Goal: Task Accomplishment & Management: Use online tool/utility

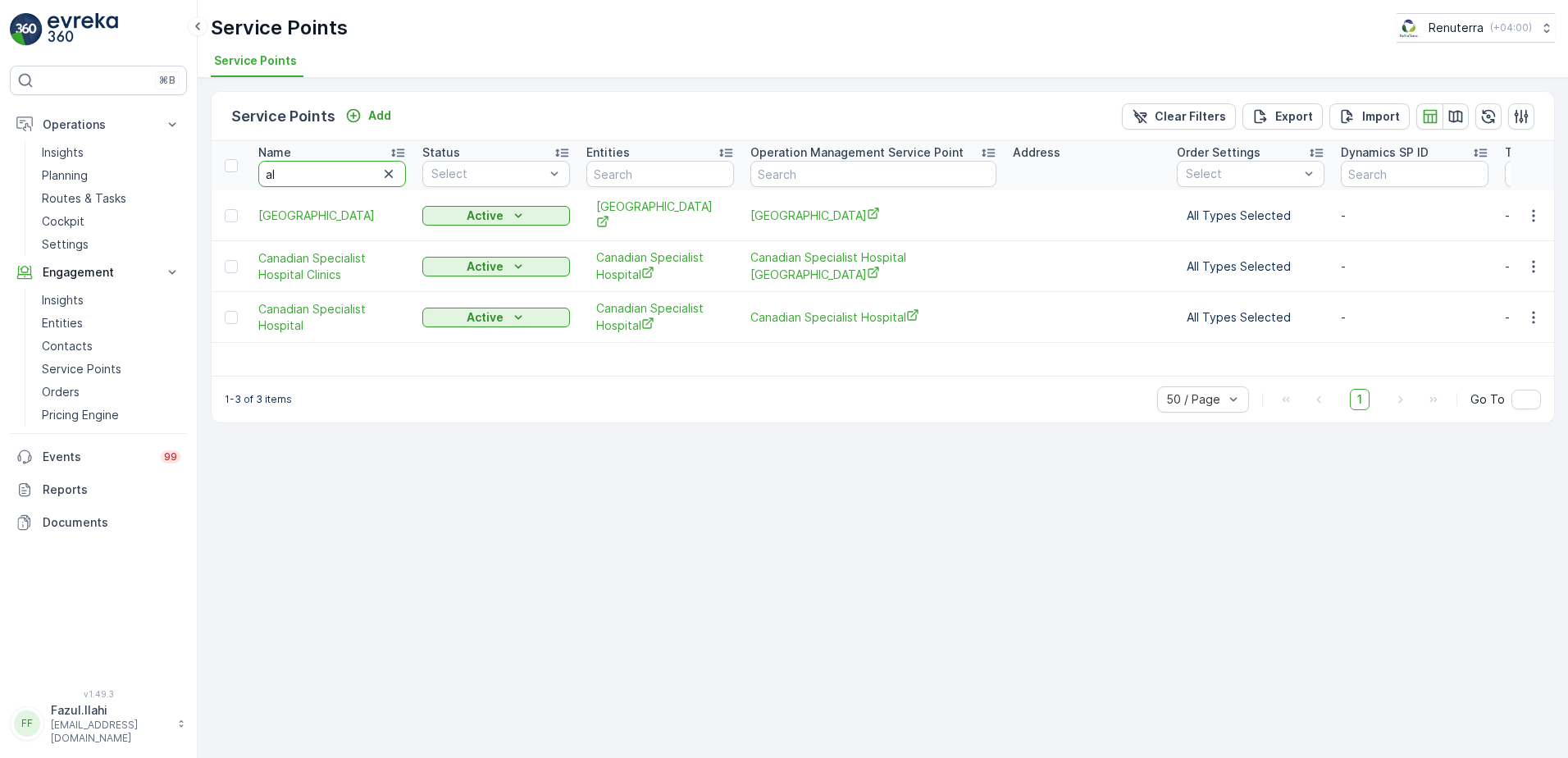
type input "al"
click at [314, 174] on input "al" at bounding box center [332, 174] width 147 height 27
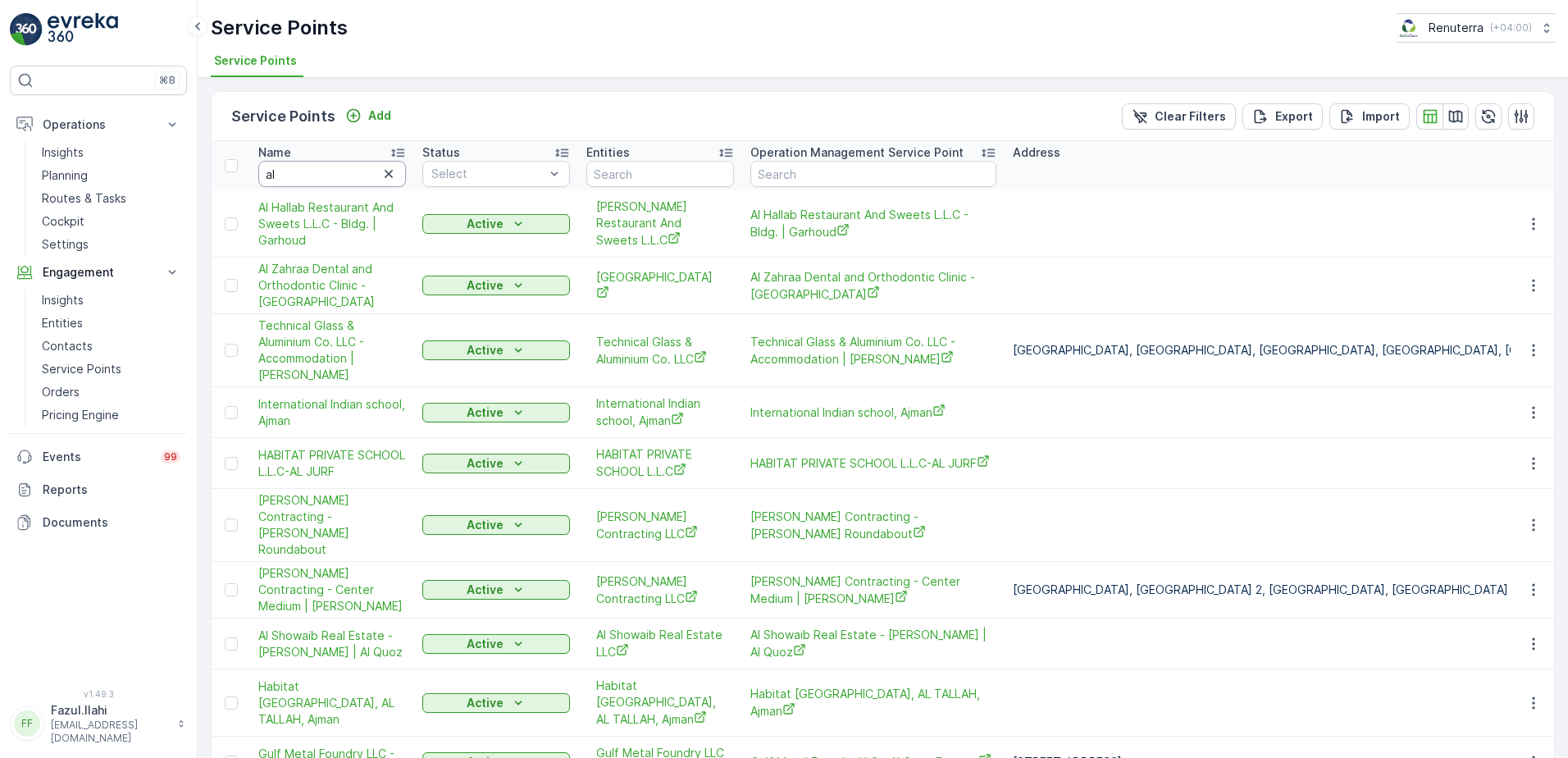
click at [314, 174] on input "al" at bounding box center [332, 174] width 147 height 27
type input "al avon"
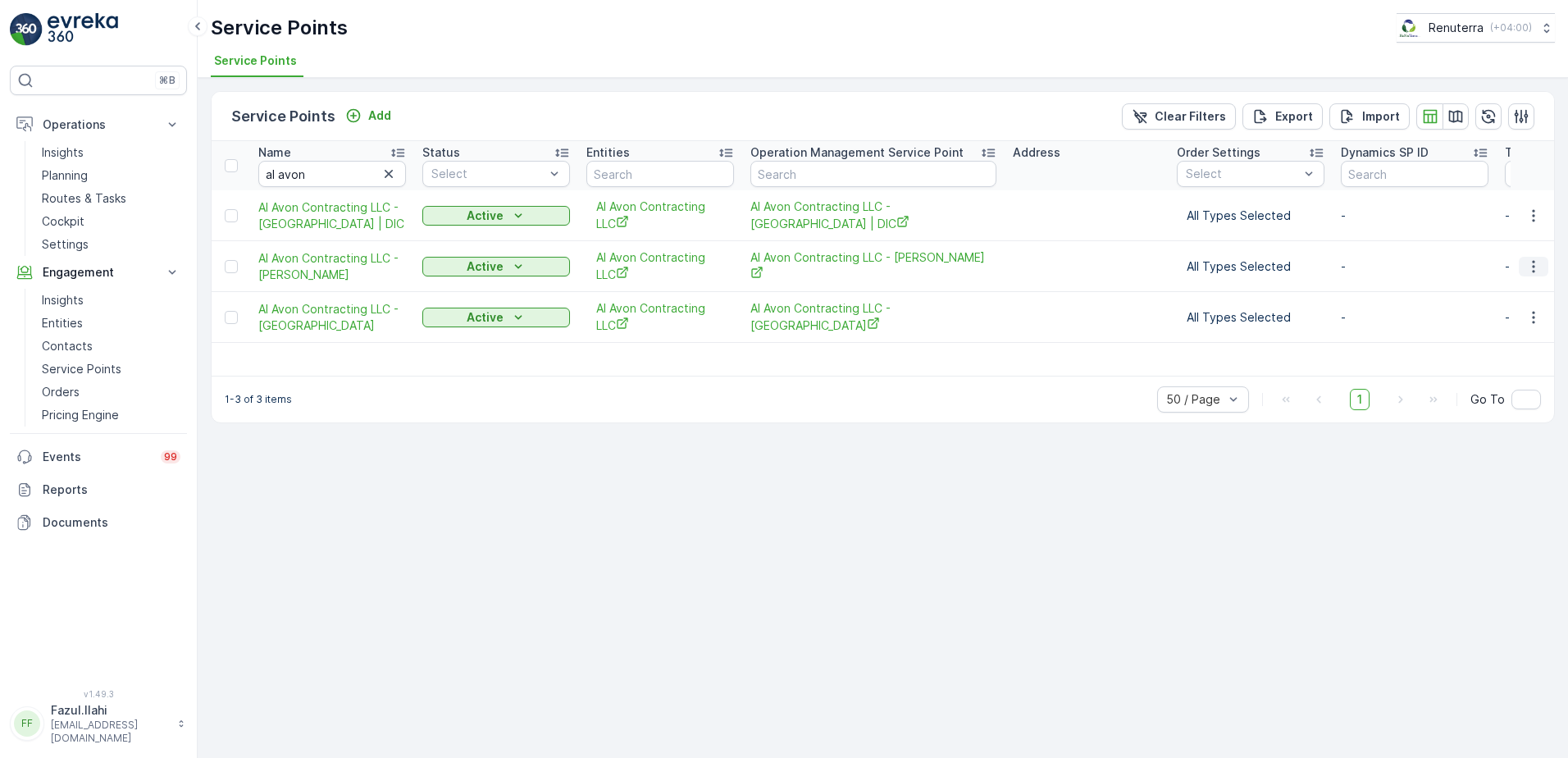
click at [1527, 262] on icon "button" at bounding box center [1533, 266] width 16 height 16
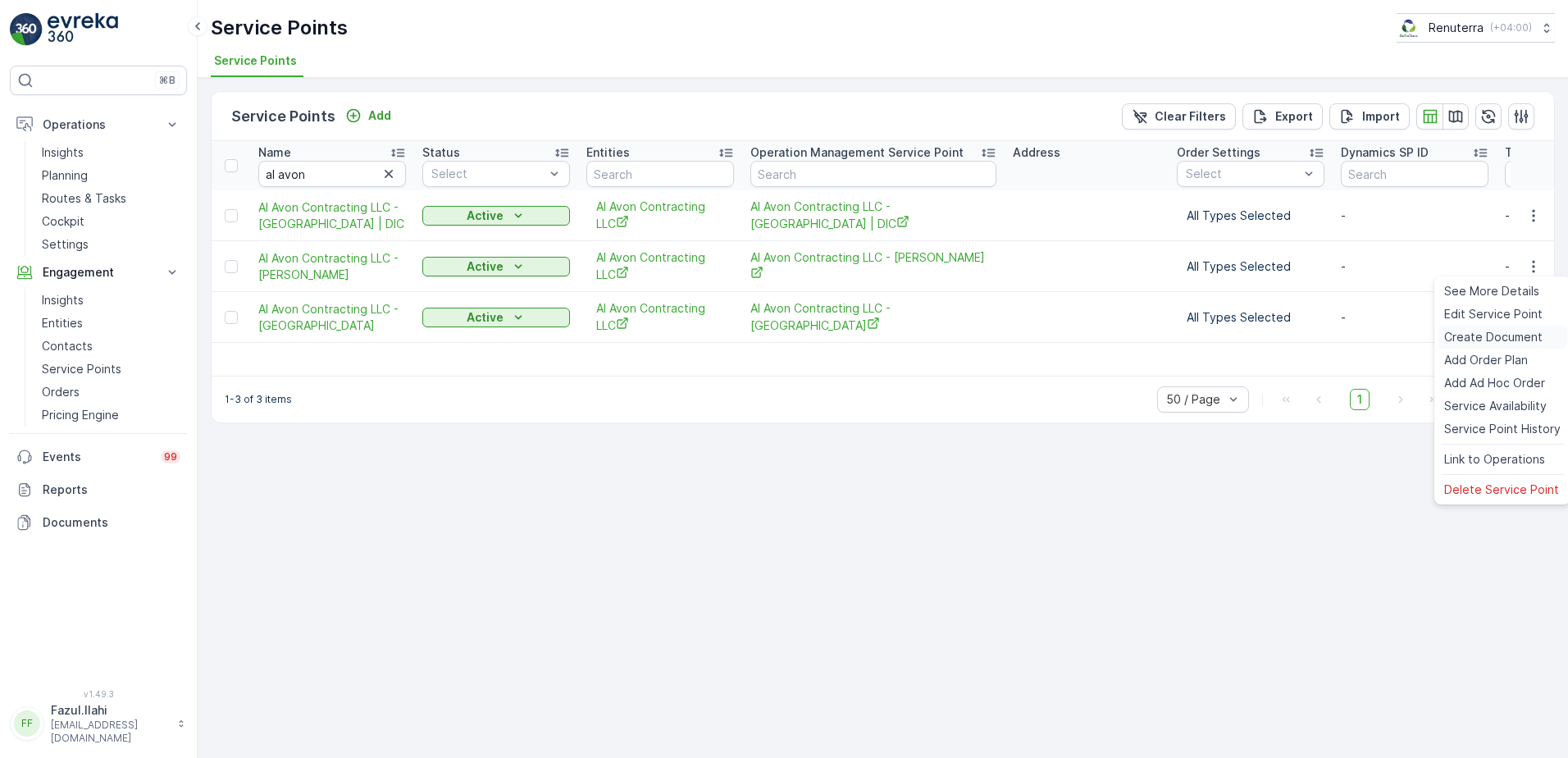
click at [1496, 331] on span "Create Document" at bounding box center [1494, 337] width 99 height 16
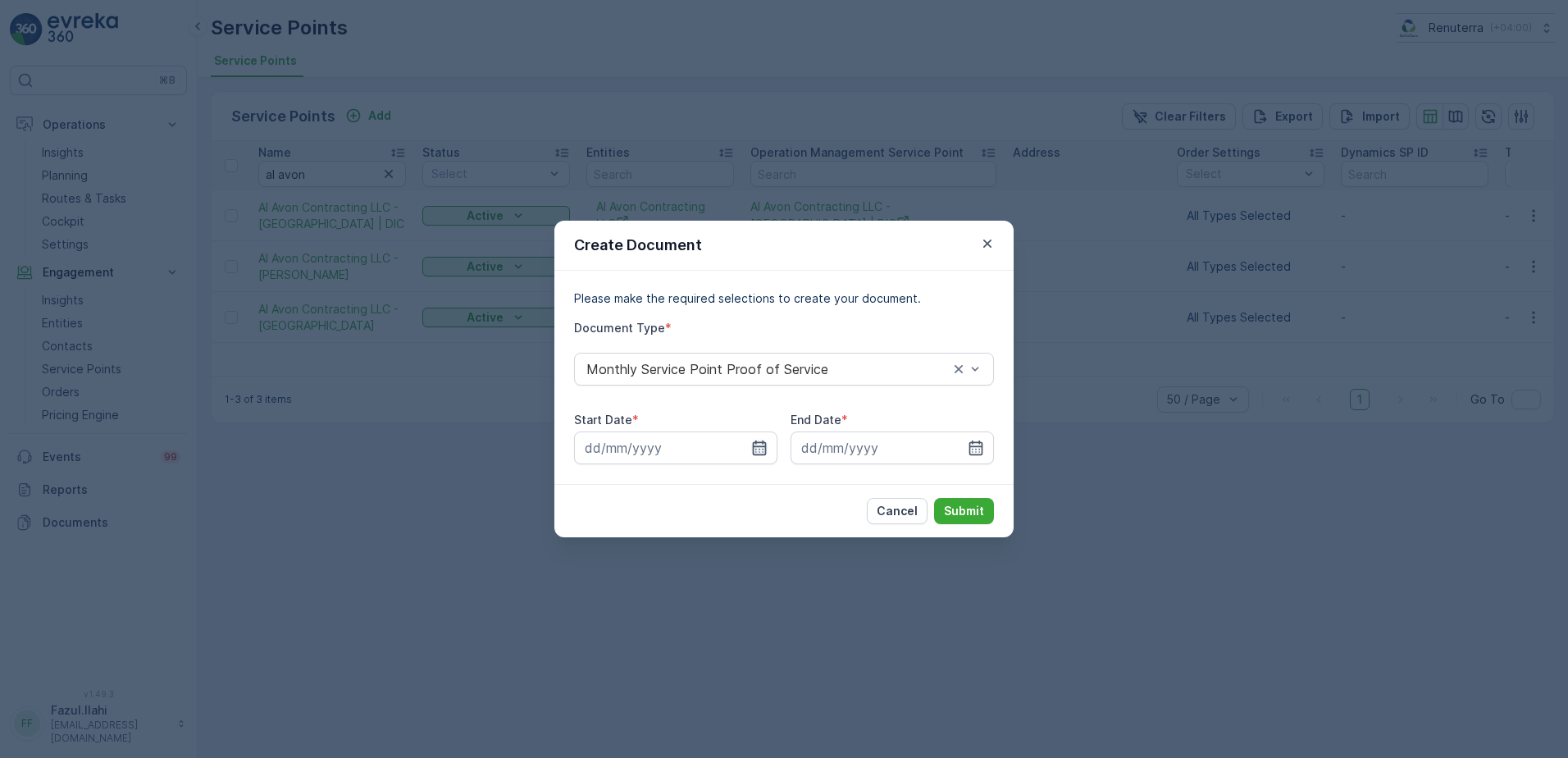
click at [761, 454] on icon "button" at bounding box center [759, 447] width 16 height 16
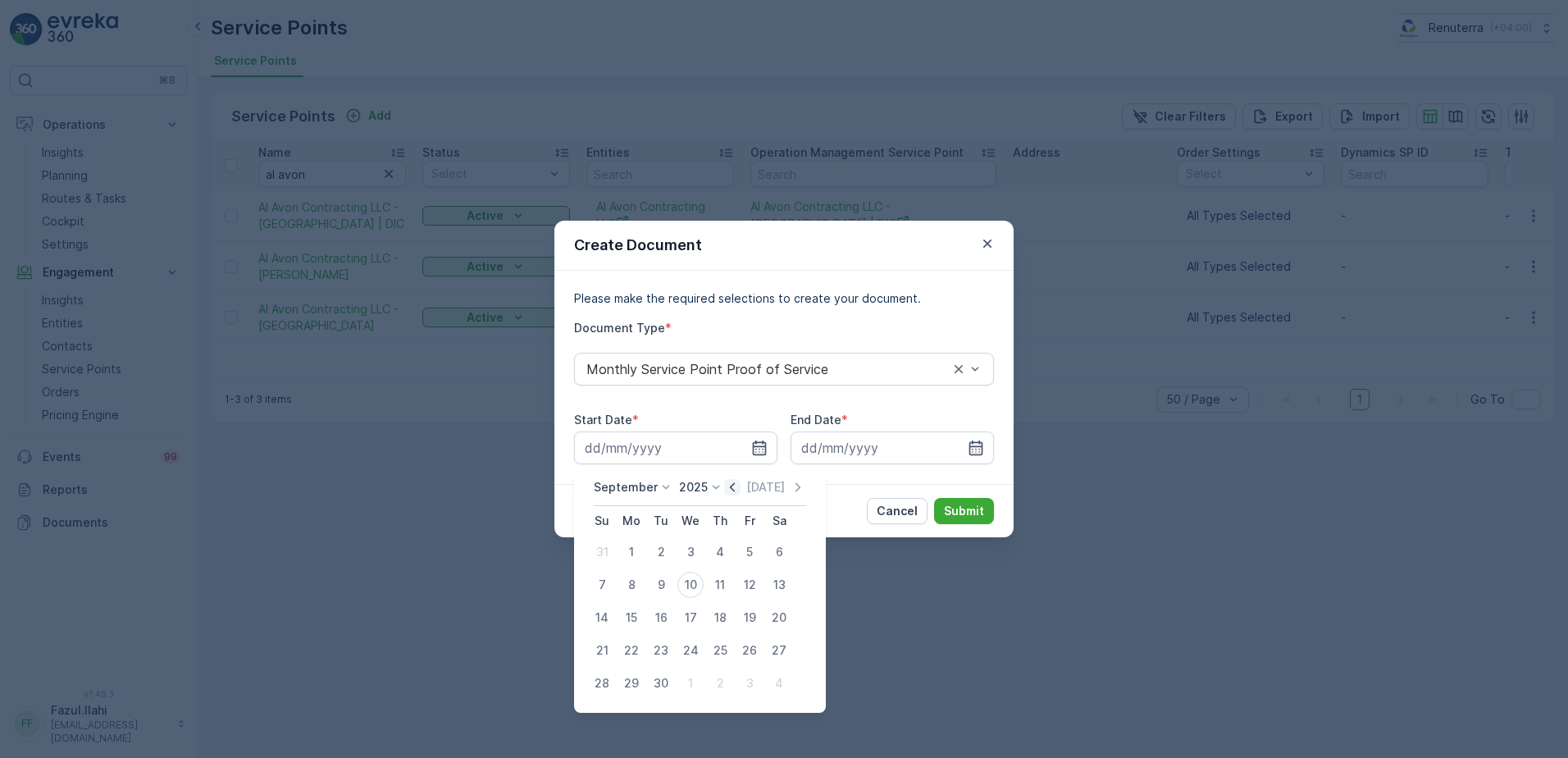
click at [730, 482] on icon "button" at bounding box center [732, 487] width 16 height 16
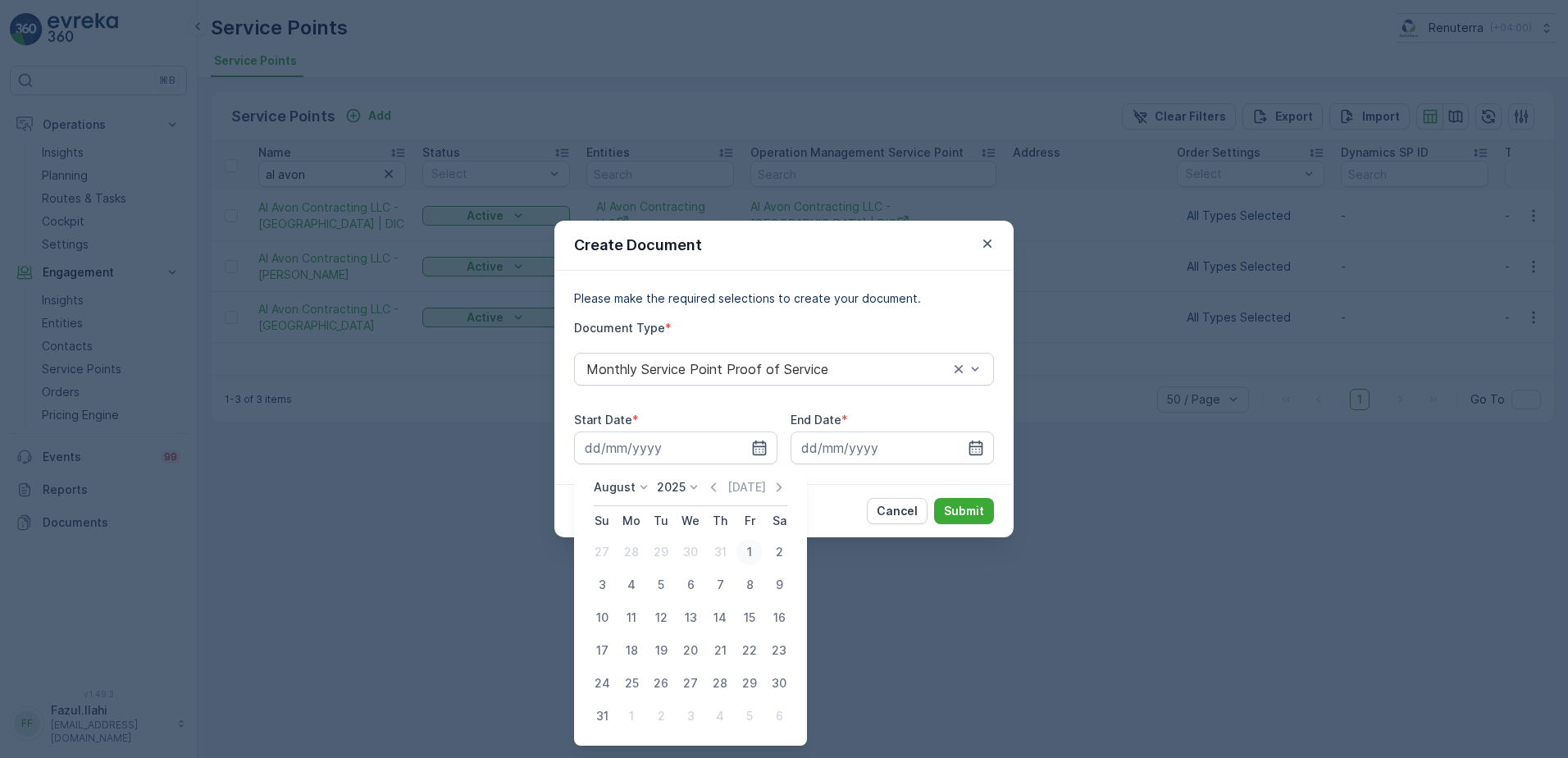
click at [751, 554] on div "1" at bounding box center [750, 553] width 27 height 27
type input "[DATE]"
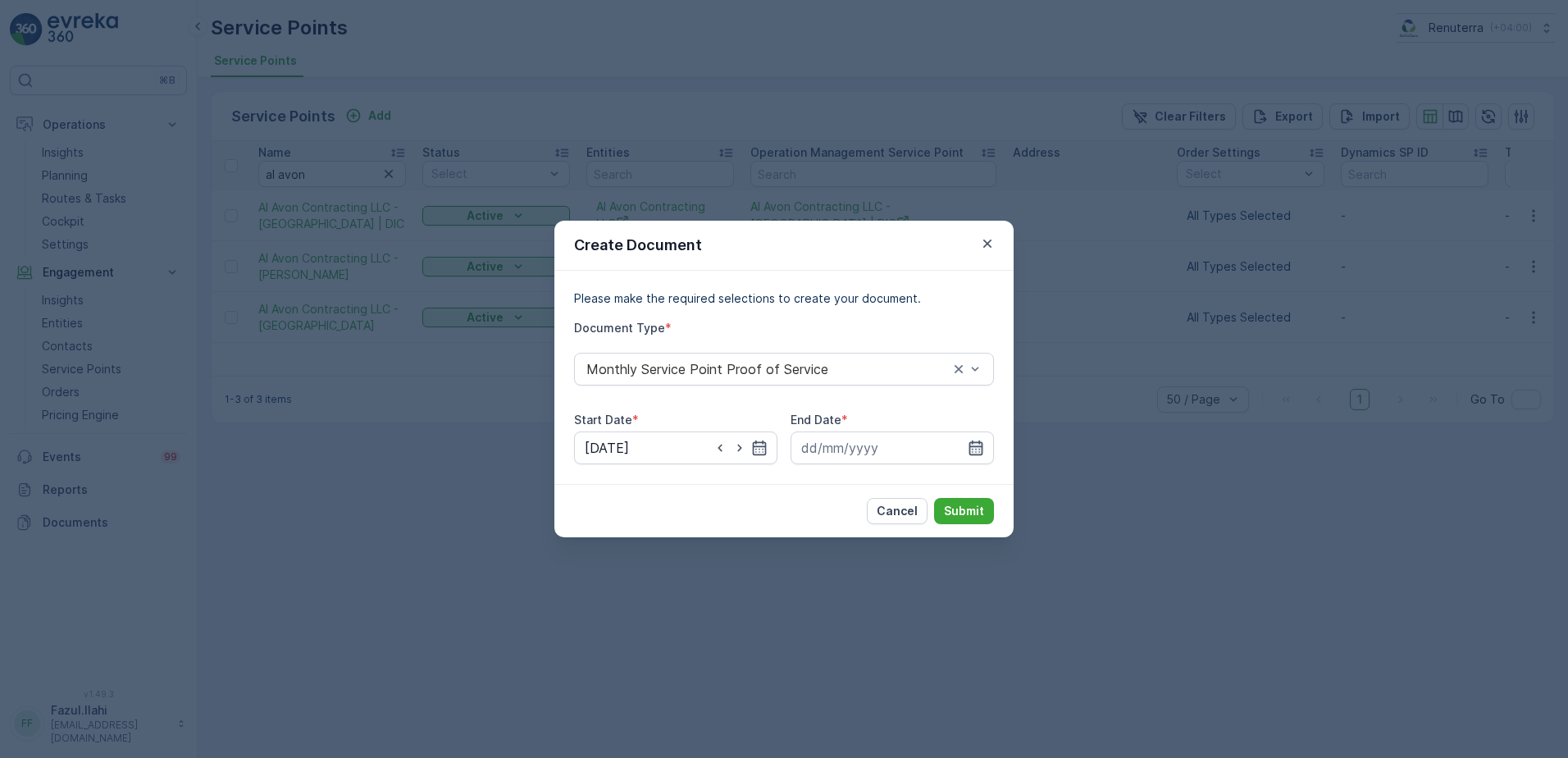
click at [975, 452] on icon "button" at bounding box center [976, 447] width 16 height 16
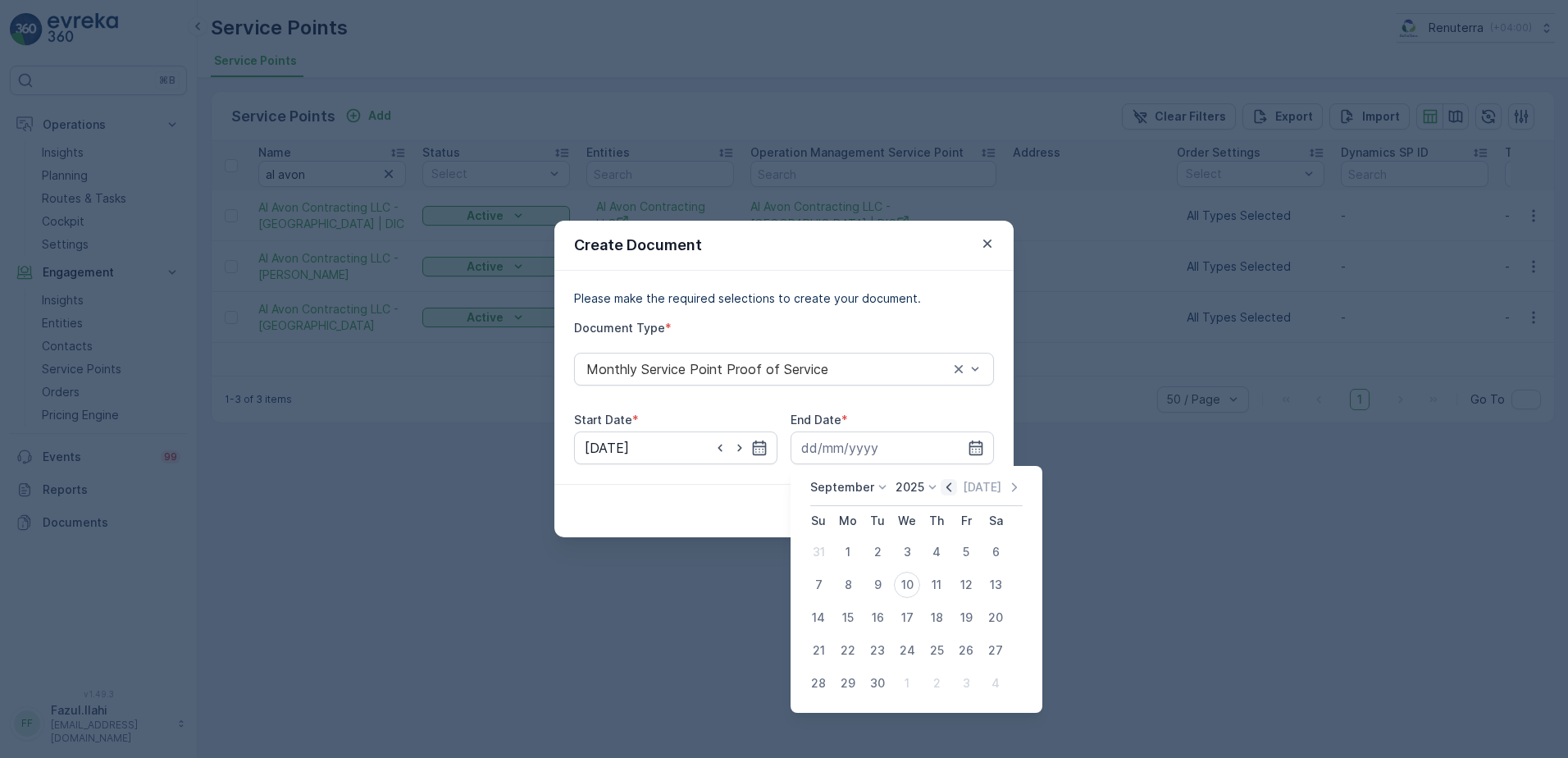
click at [948, 481] on icon "button" at bounding box center [948, 487] width 16 height 16
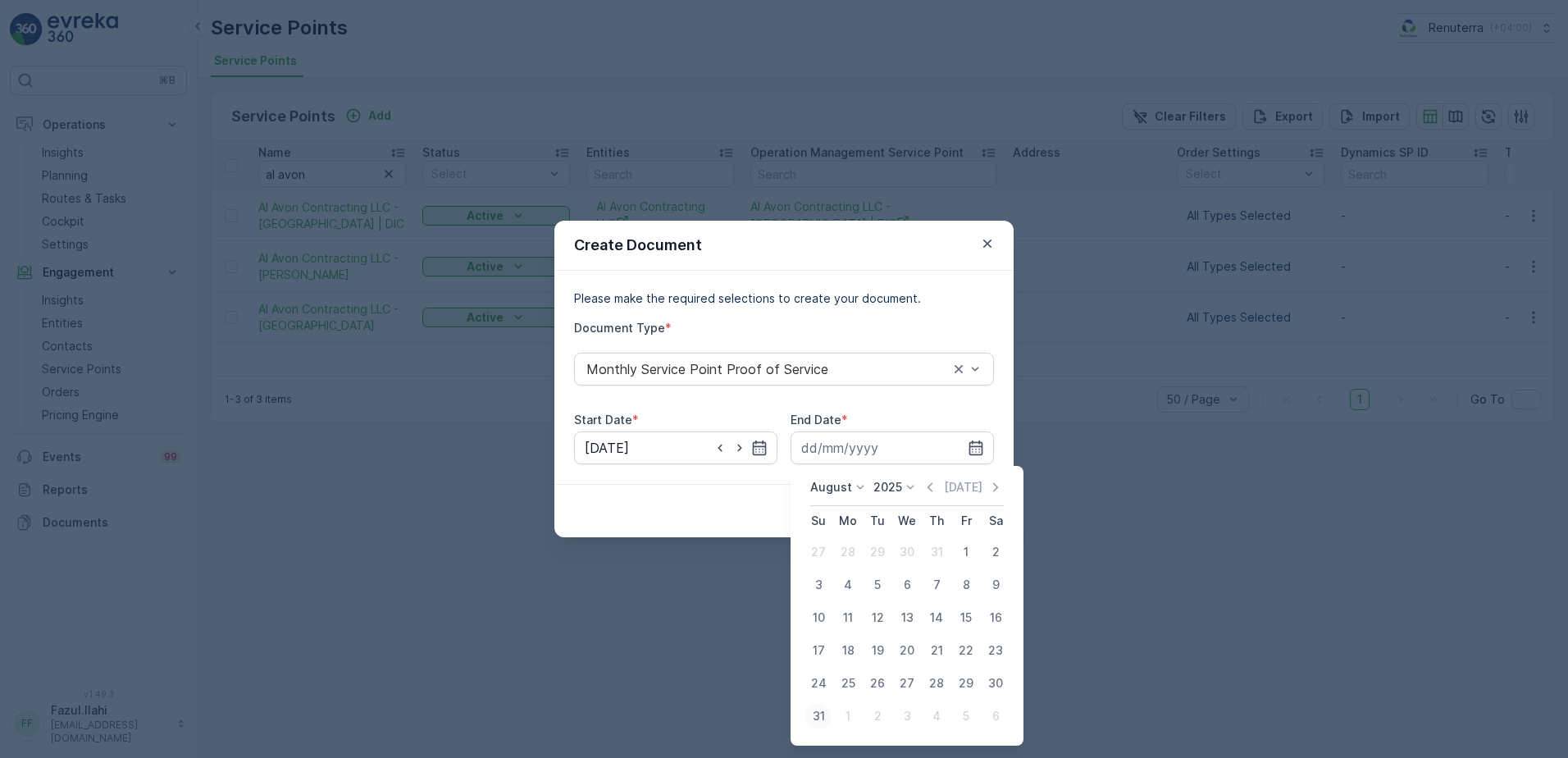
click at [823, 705] on div "31" at bounding box center [819, 716] width 27 height 27
type input "[DATE]"
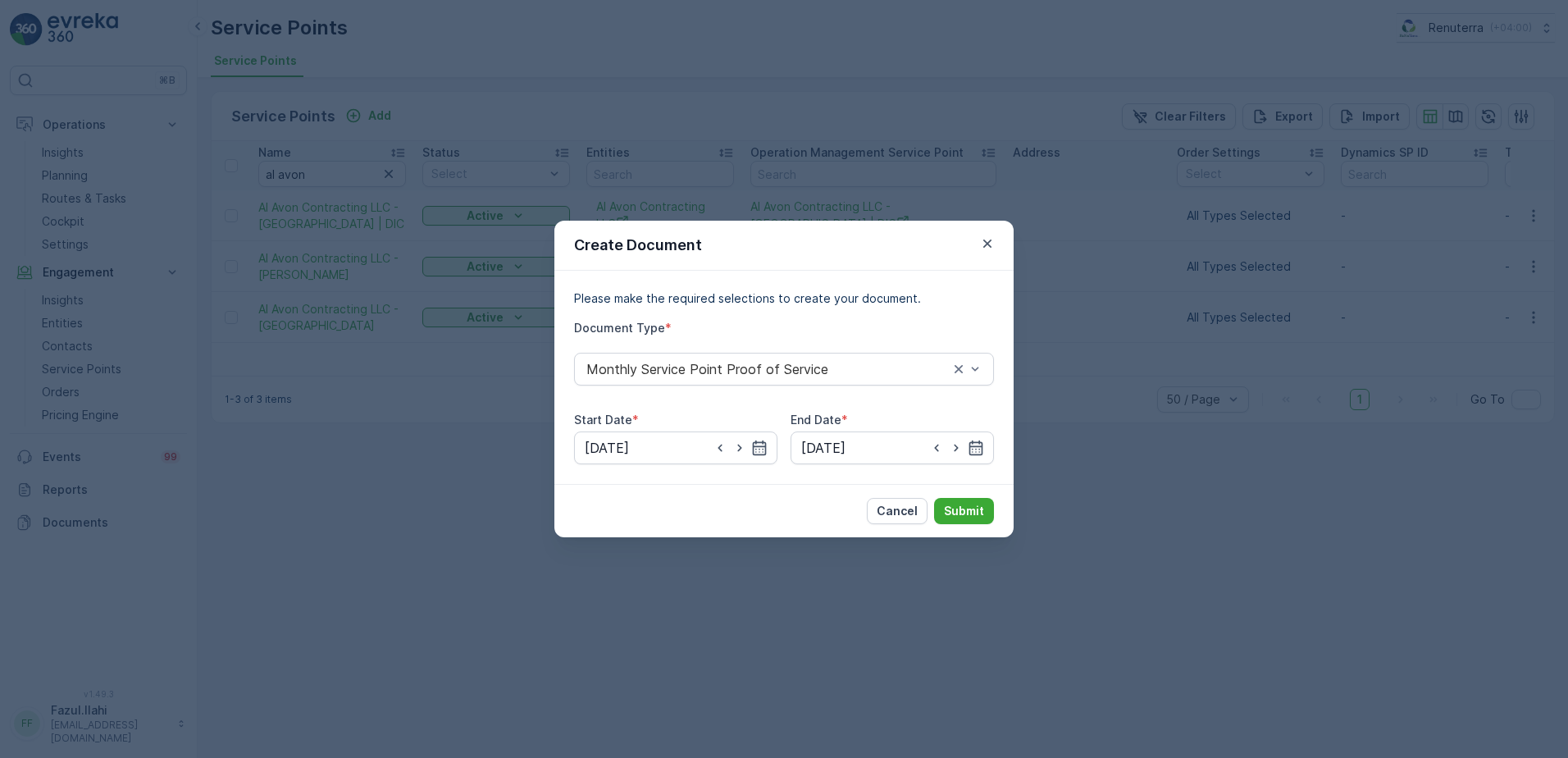
click at [987, 496] on div "Cancel Submit" at bounding box center [784, 511] width 459 height 53
click at [978, 521] on button "Submit" at bounding box center [964, 512] width 60 height 27
